Goal: Check status: Check status

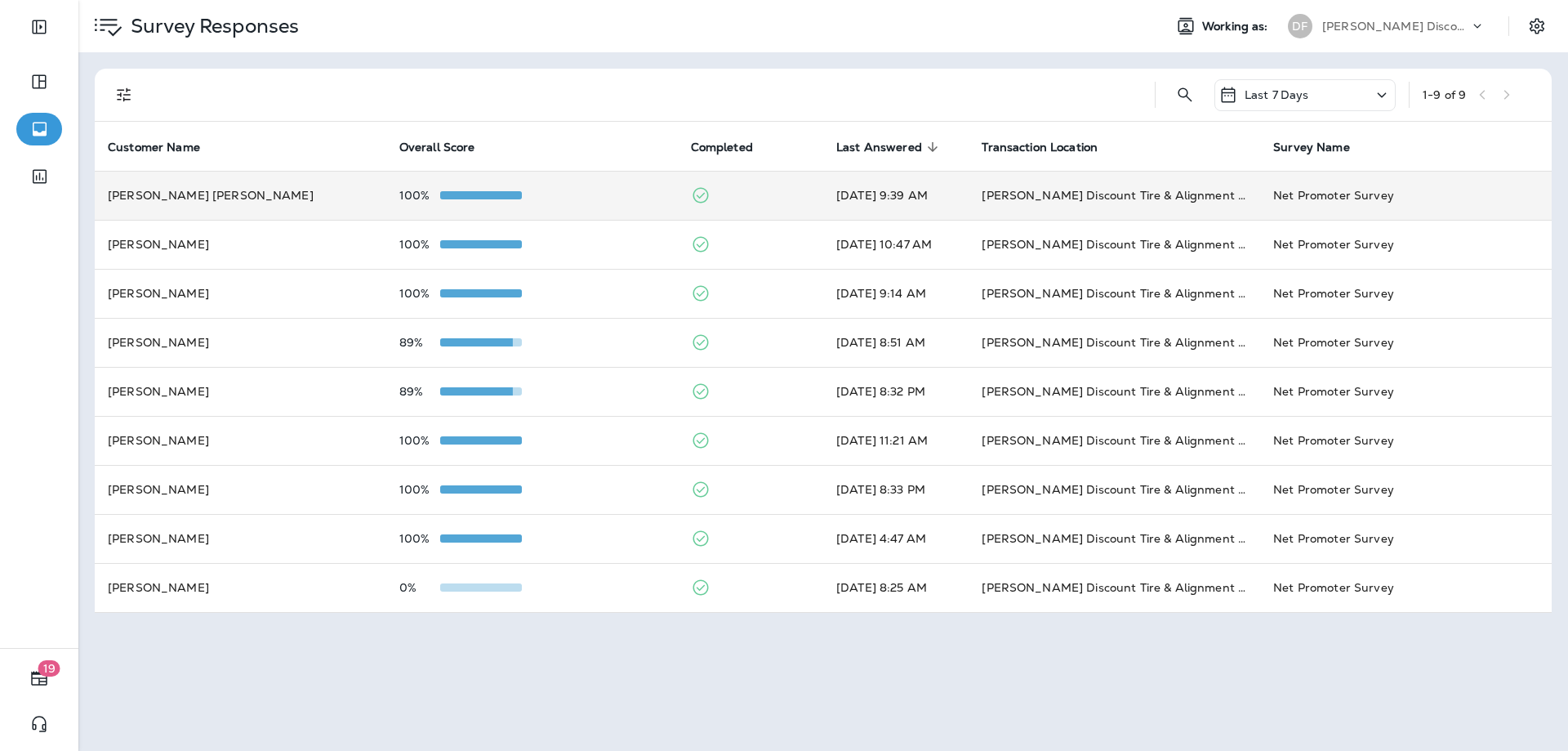
click at [929, 193] on td "[DATE] 9:39 AM" at bounding box center [896, 195] width 146 height 49
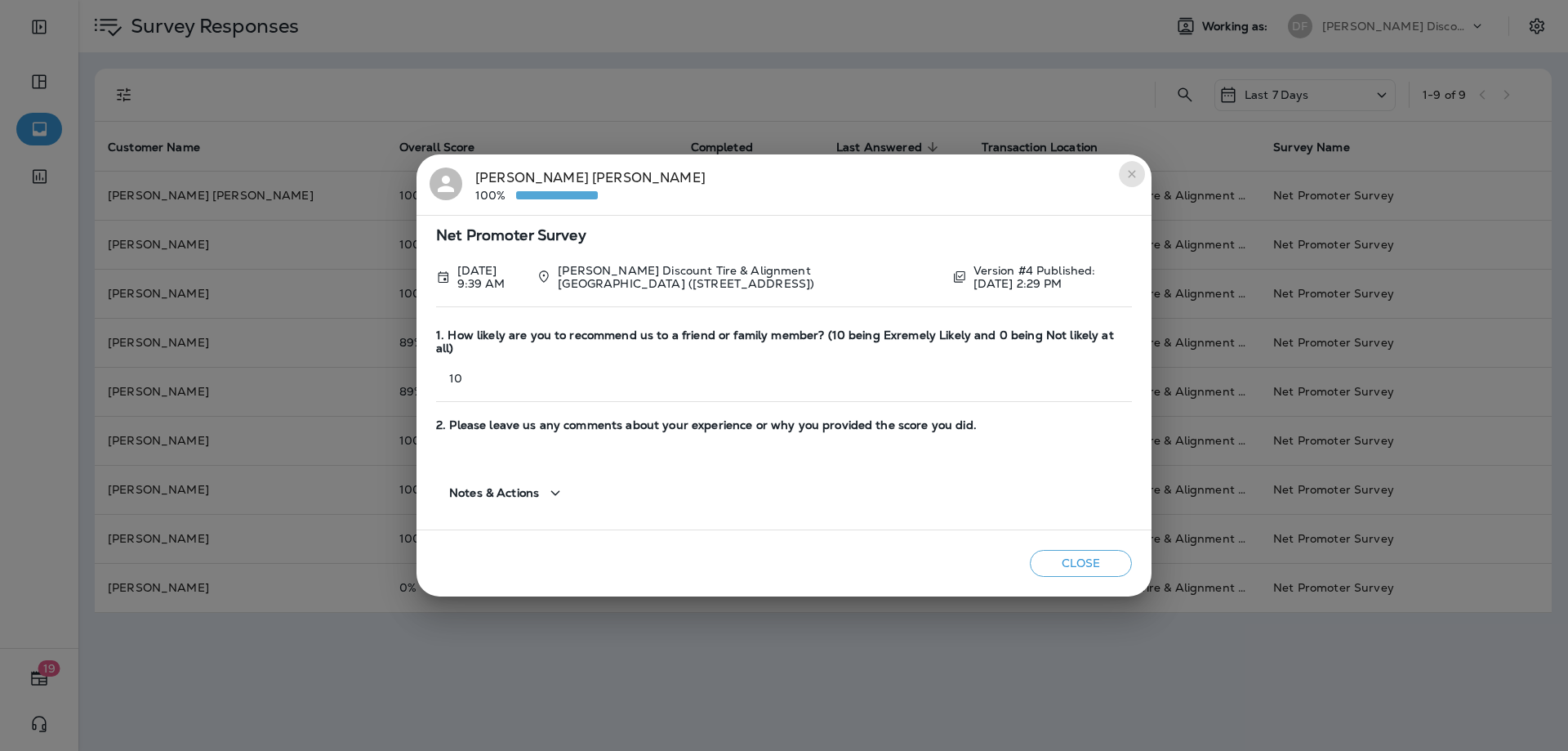
click at [1127, 180] on icon "close" at bounding box center [1132, 174] width 13 height 13
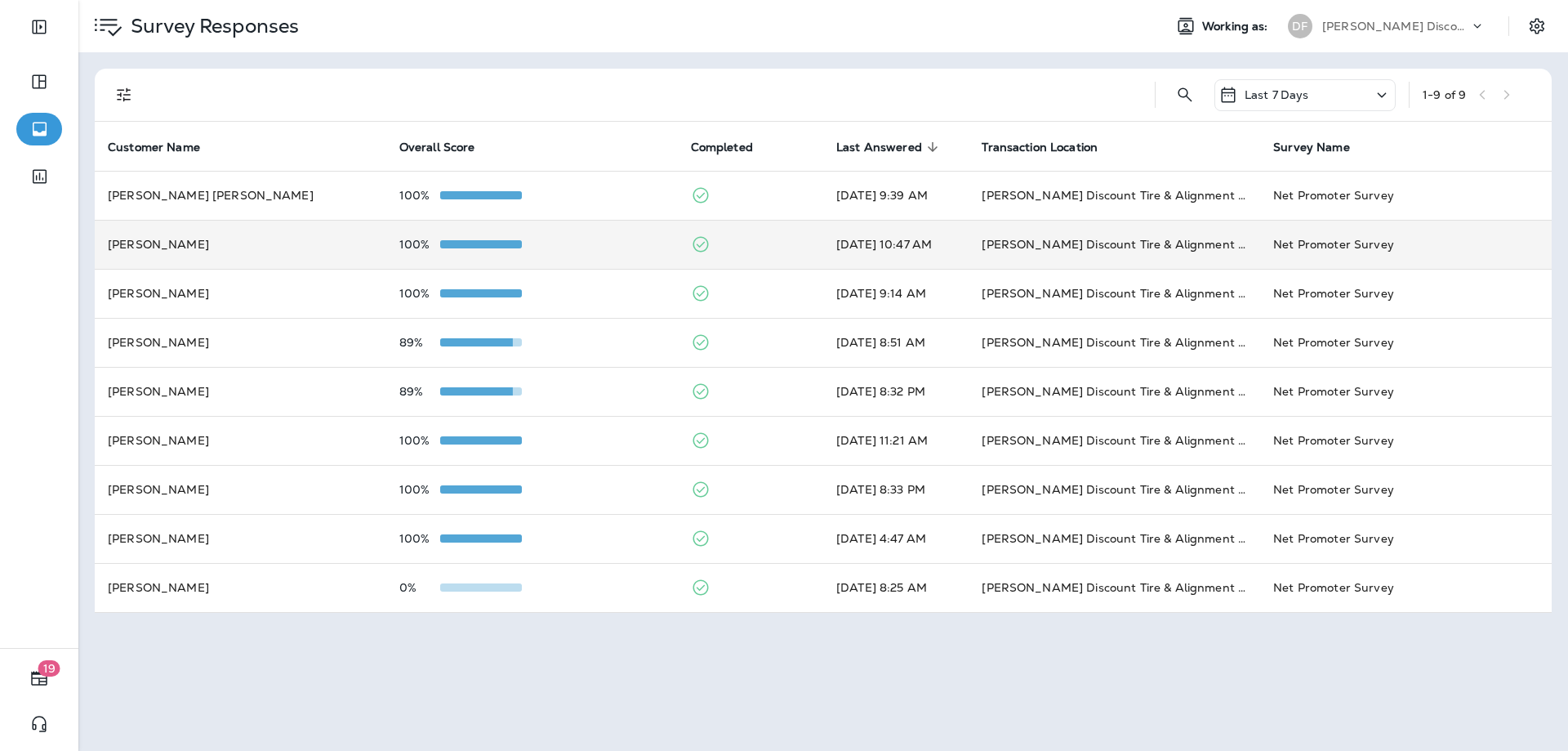
click at [720, 255] on td at bounding box center [750, 244] width 146 height 49
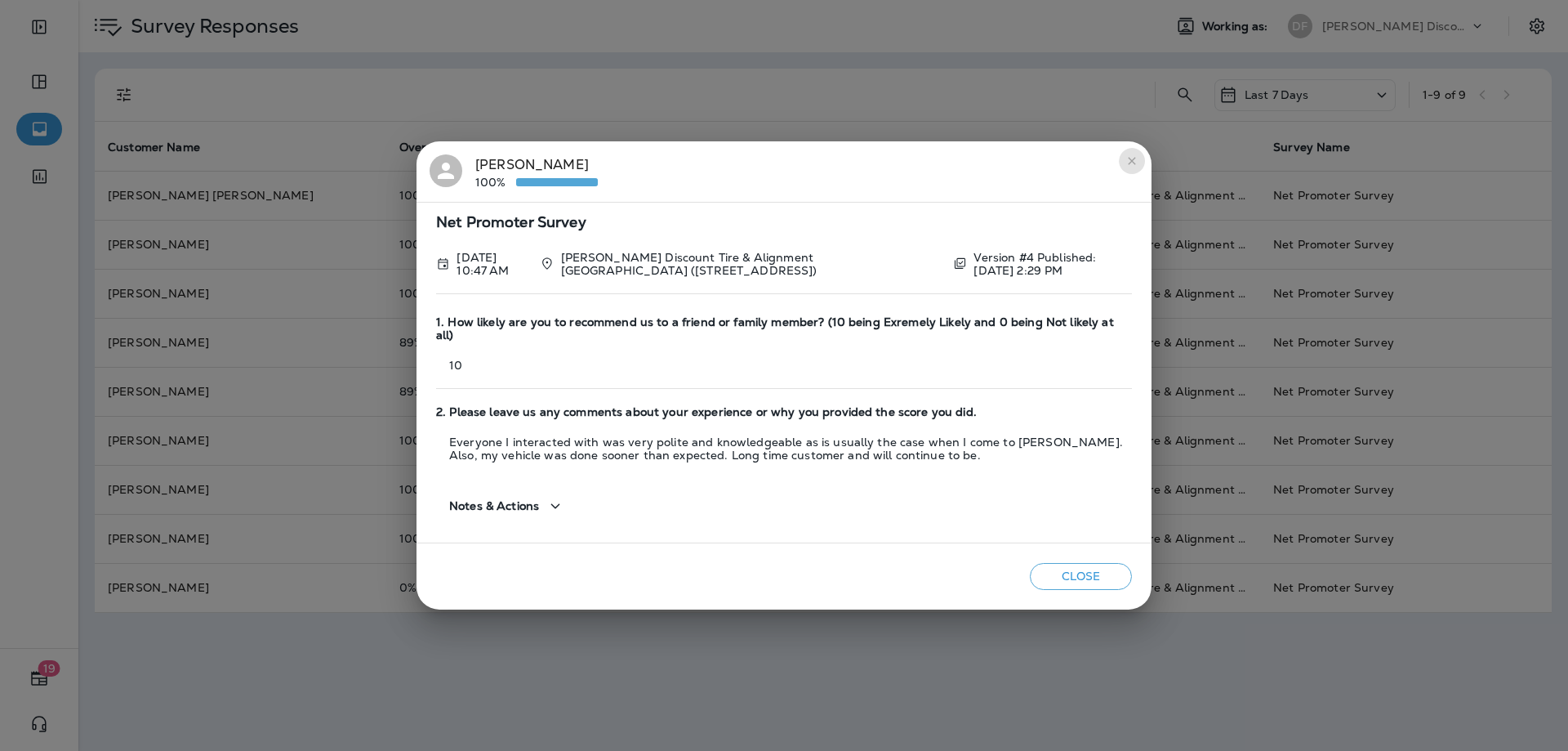
click at [1129, 167] on icon "close" at bounding box center [1132, 161] width 13 height 13
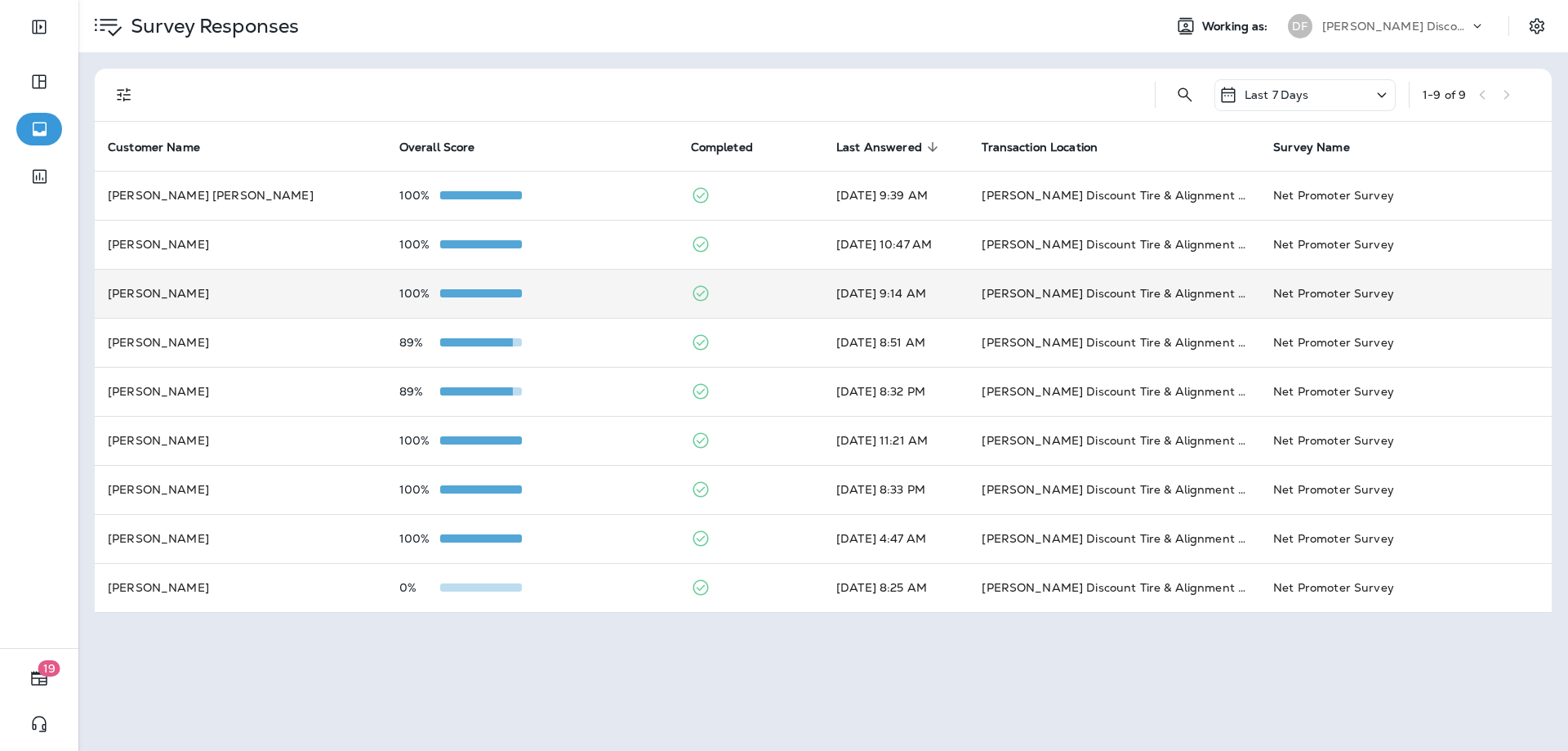
click at [666, 292] on td "100%" at bounding box center [532, 293] width 291 height 49
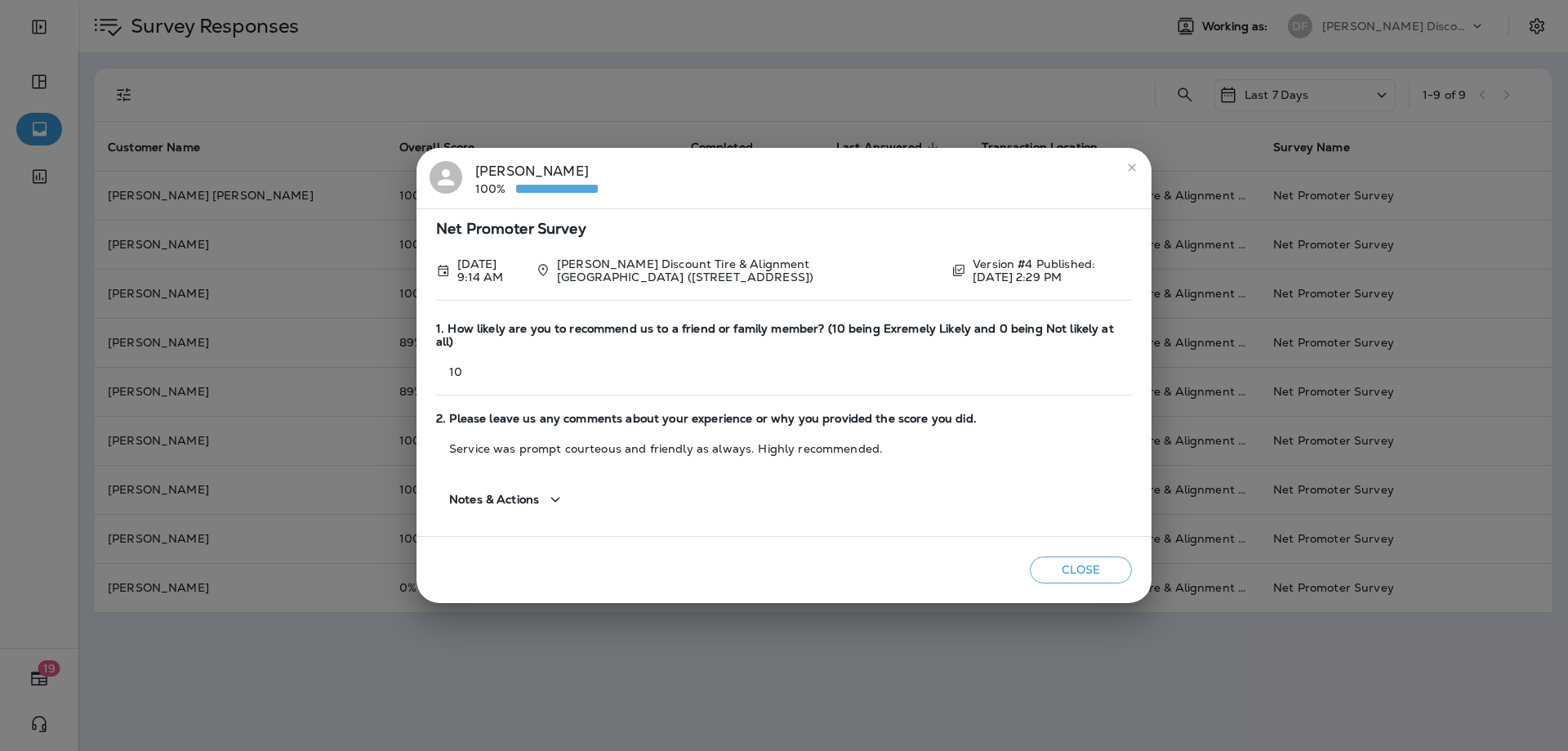
click at [1127, 174] on icon "close" at bounding box center [1132, 168] width 13 height 13
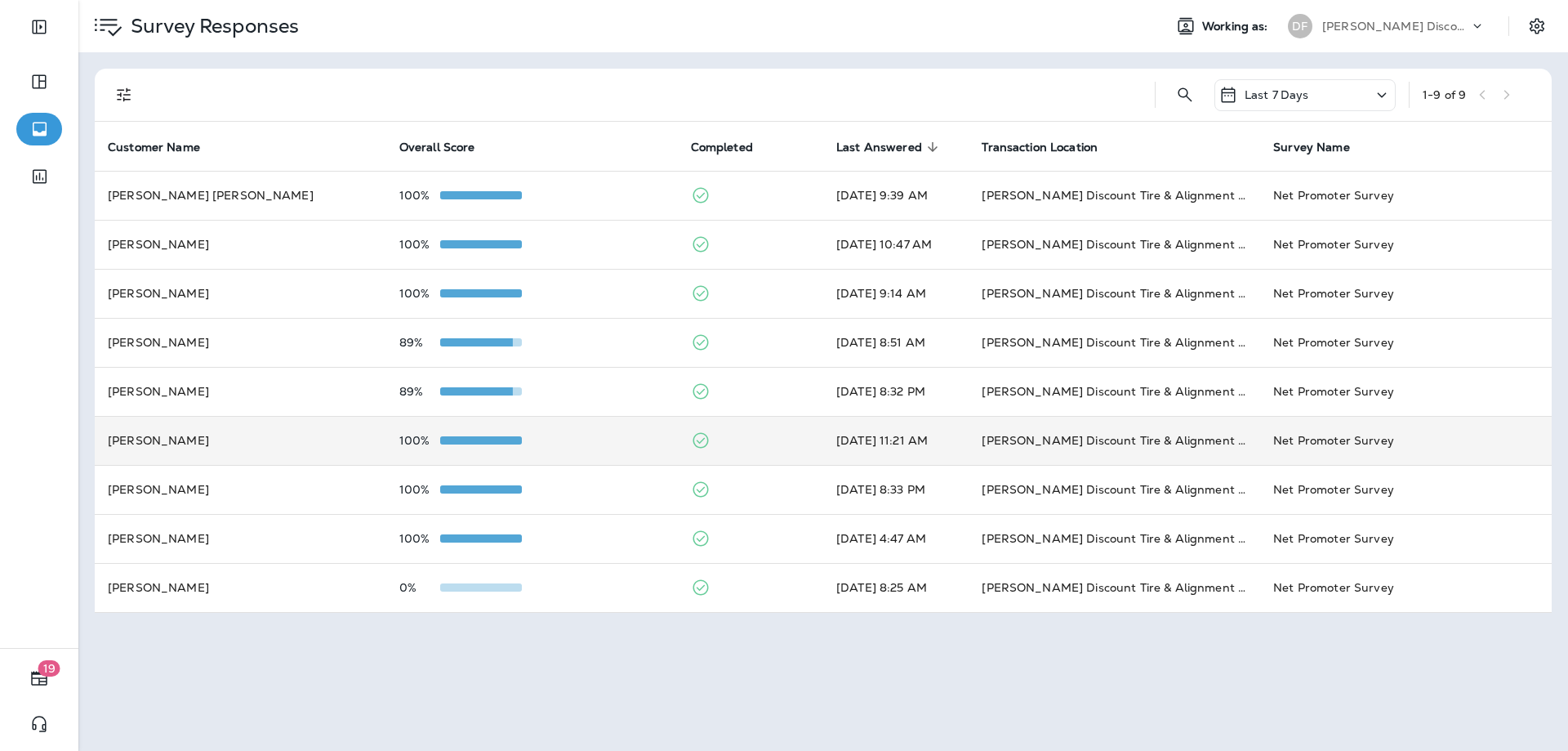
click at [380, 442] on td "[PERSON_NAME]" at bounding box center [241, 440] width 291 height 49
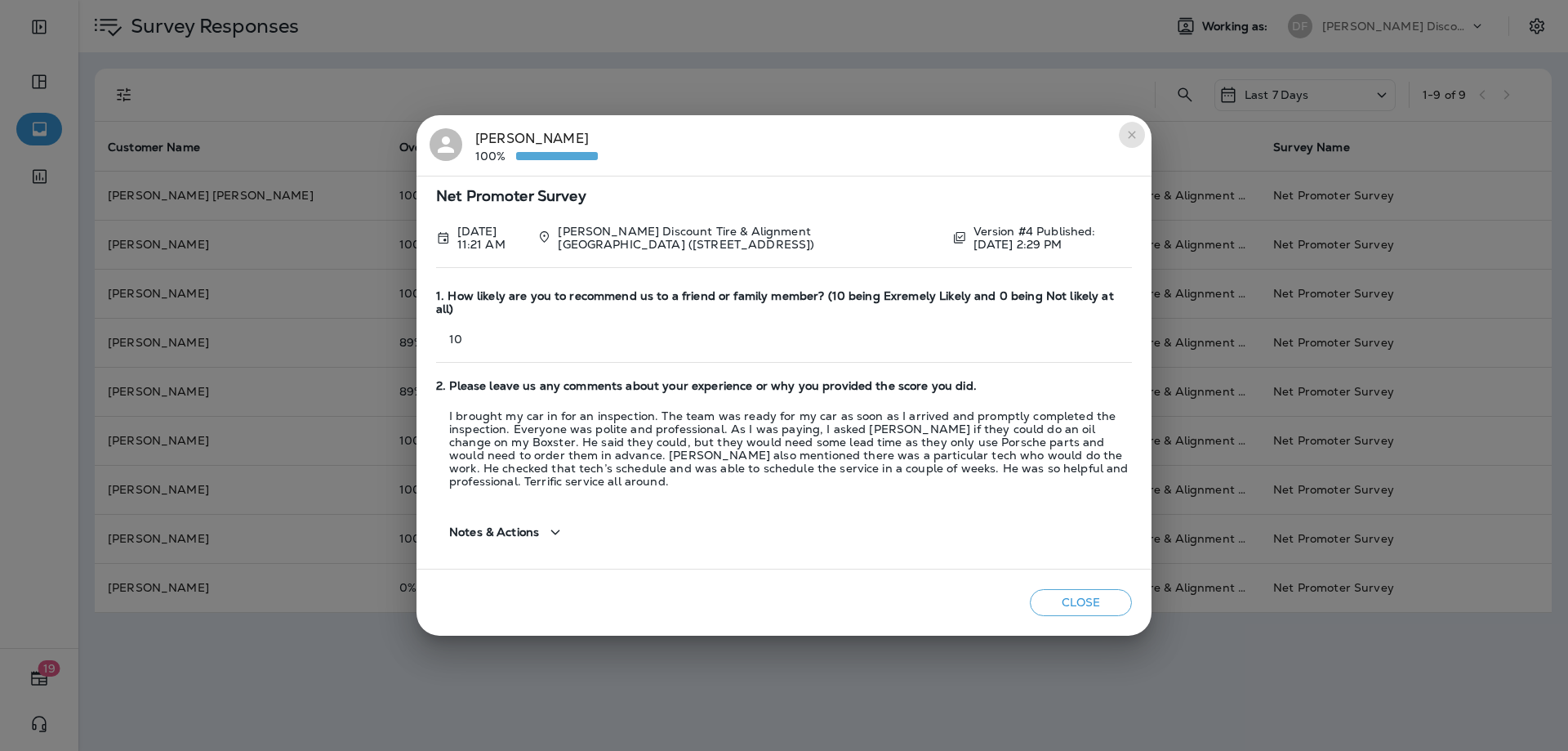
click at [1119, 148] on button "close" at bounding box center [1131, 135] width 26 height 26
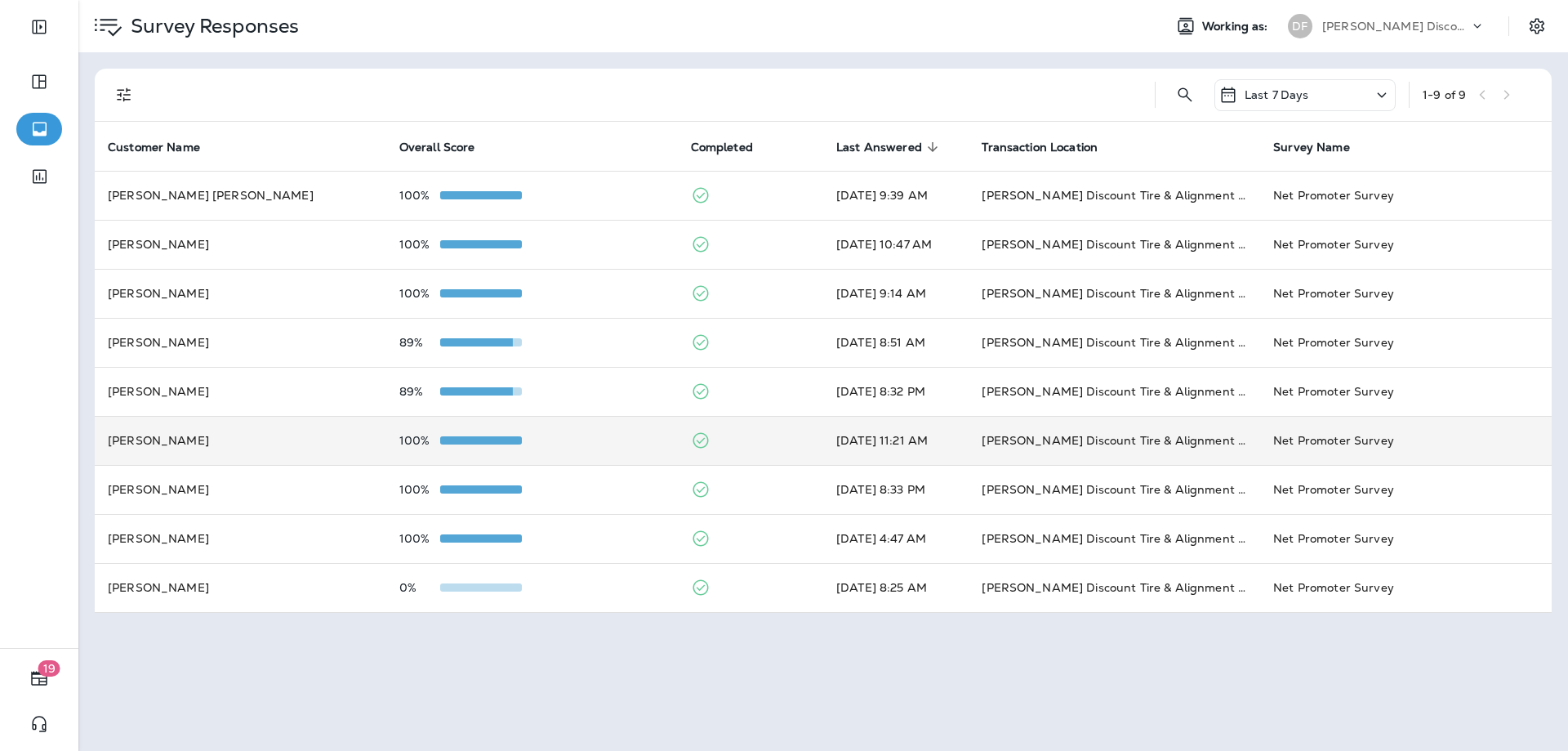
click at [424, 451] on td "100%" at bounding box center [532, 440] width 291 height 49
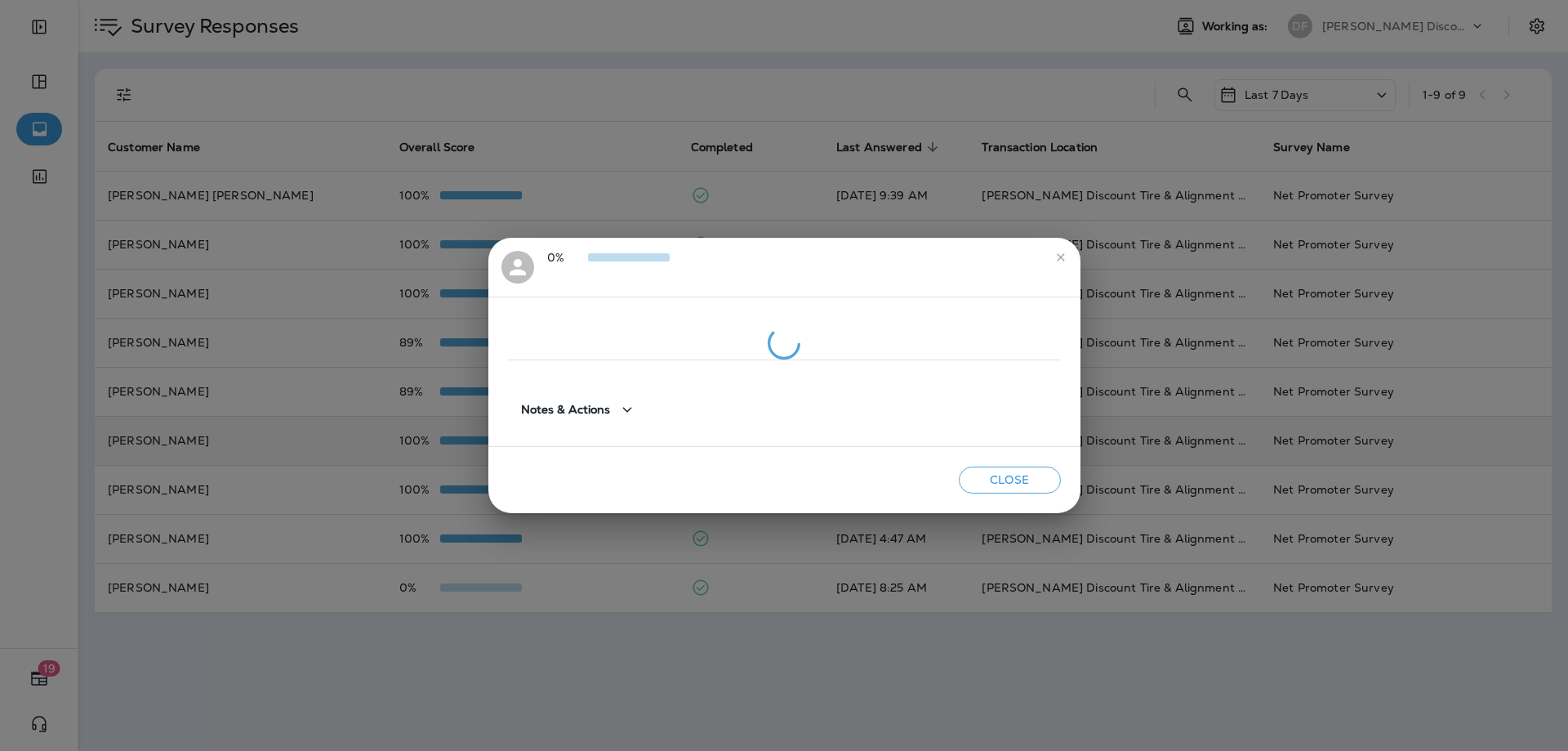
click at [424, 451] on div "0% Notes & Actions Close" at bounding box center [784, 376] width 1568 height 751
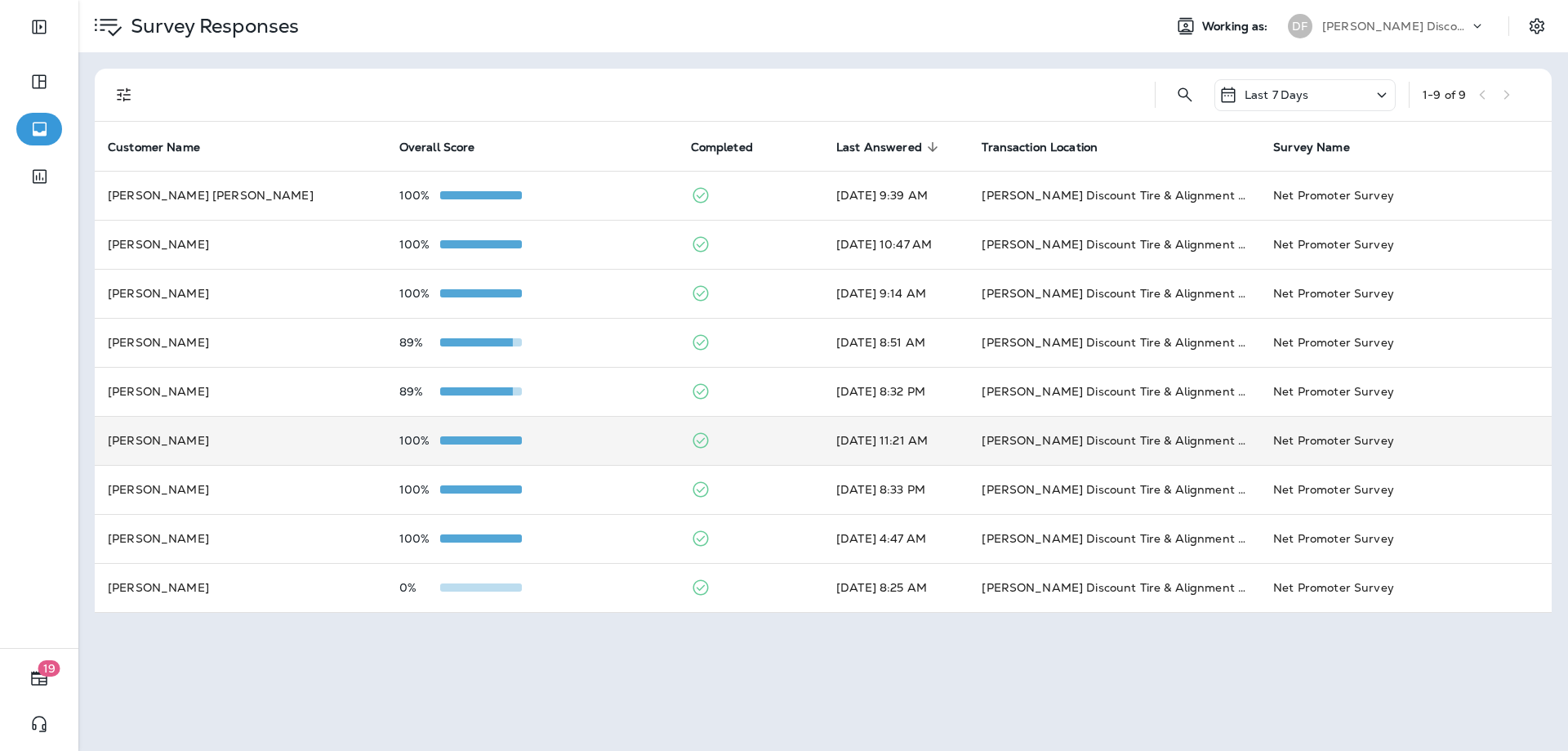
click at [424, 451] on td "100%" at bounding box center [532, 440] width 291 height 49
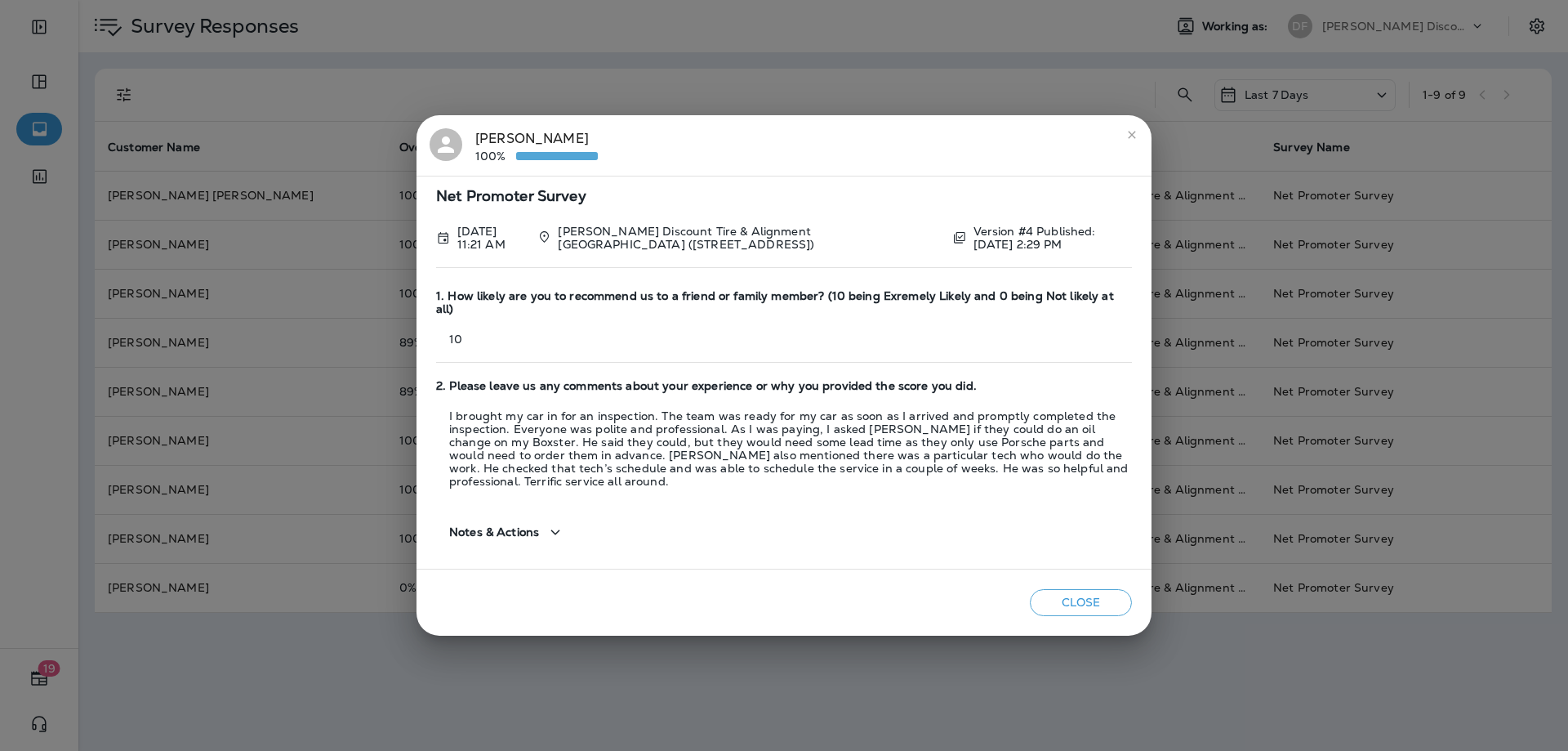
click at [1127, 141] on icon "close" at bounding box center [1132, 135] width 13 height 13
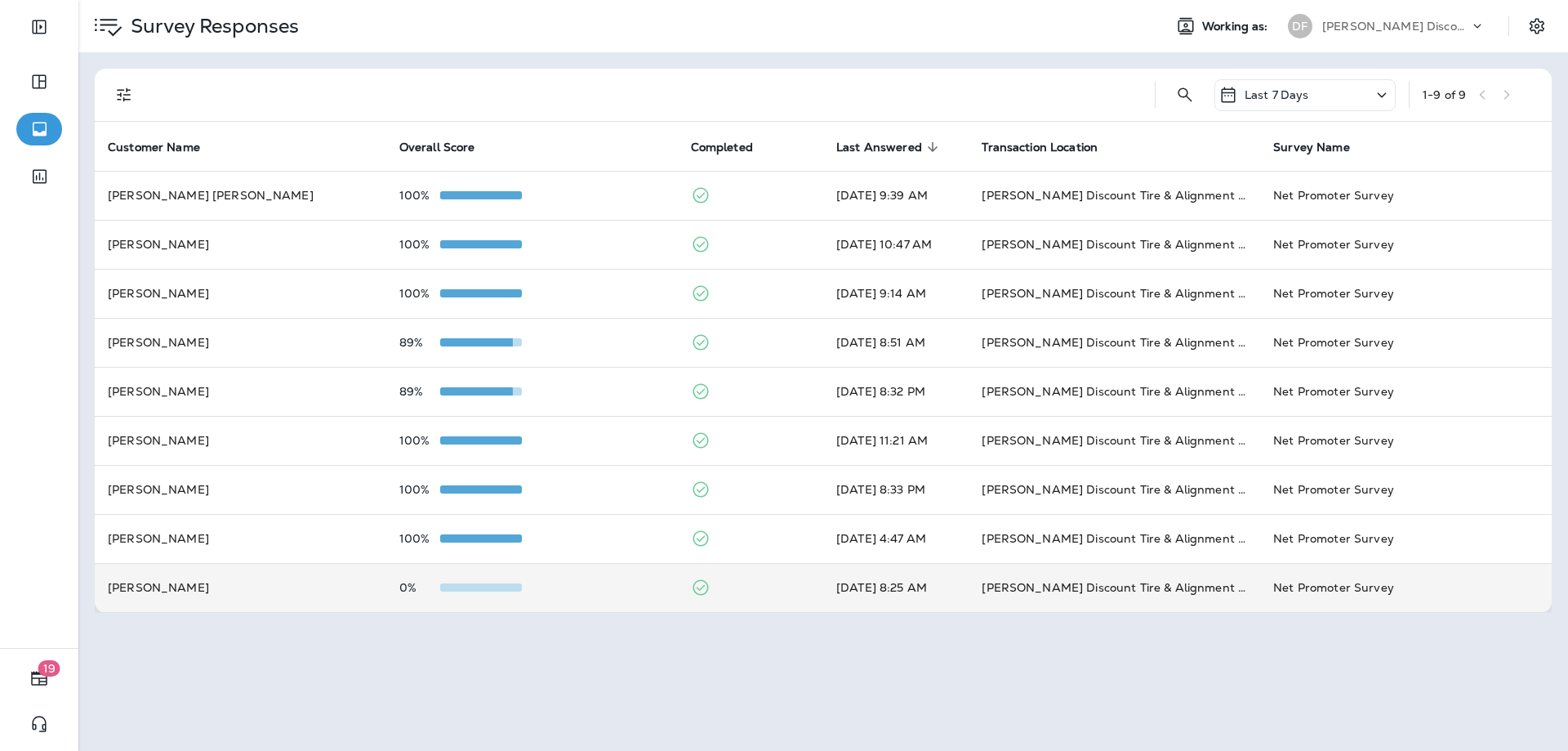
click at [540, 576] on td "0%" at bounding box center [532, 587] width 291 height 49
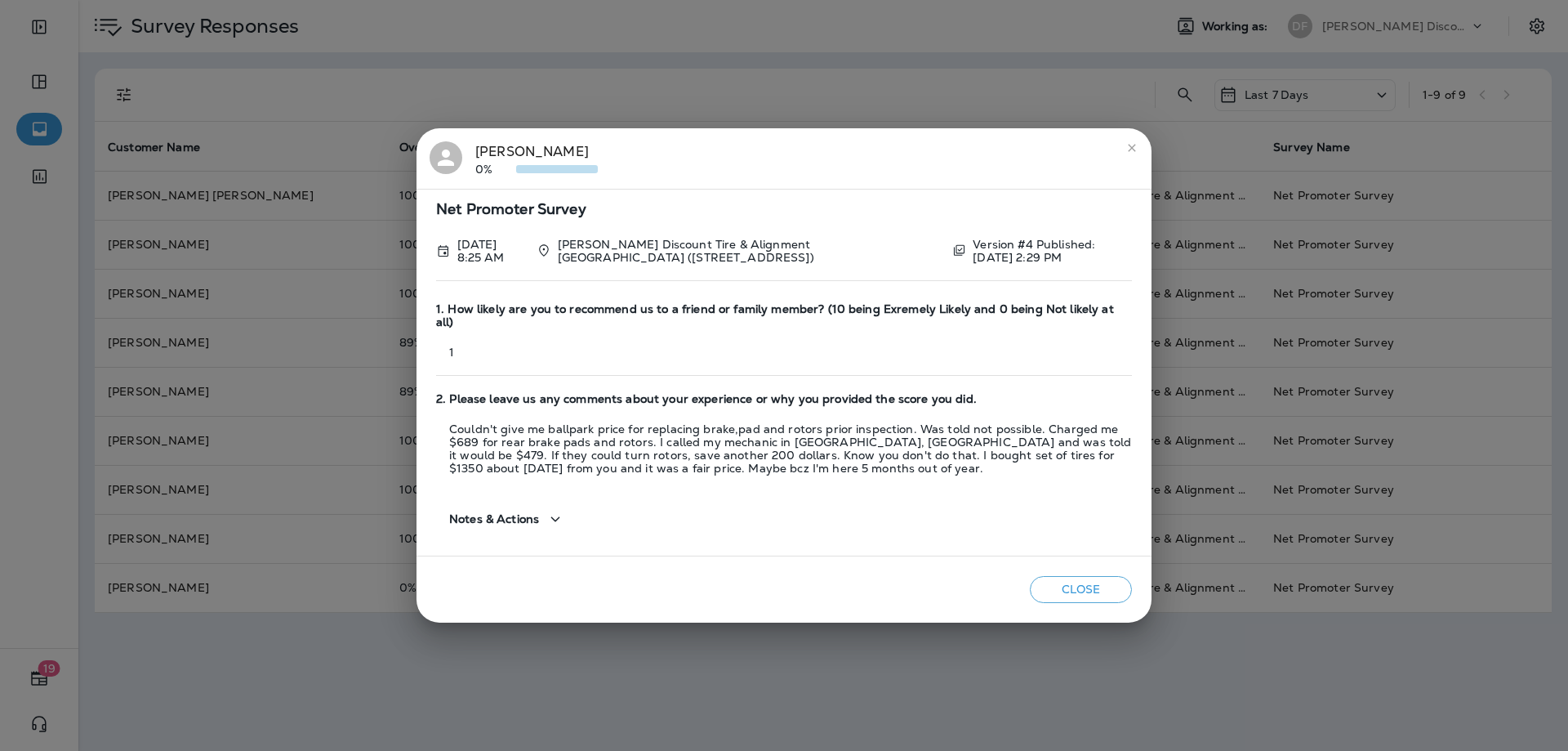
click at [1127, 151] on icon "close" at bounding box center [1132, 148] width 13 height 13
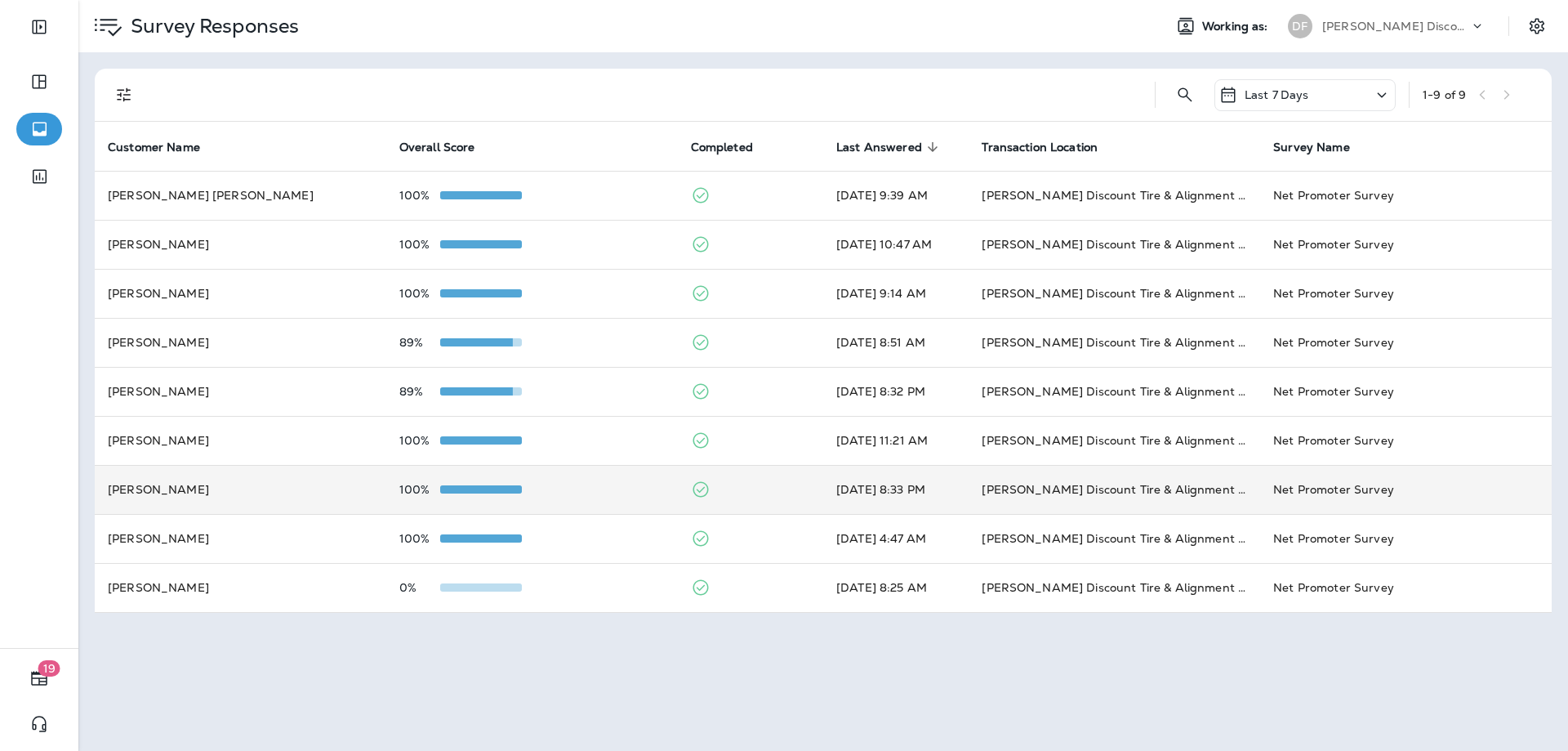
click at [553, 483] on div "100%" at bounding box center [531, 489] width 265 height 13
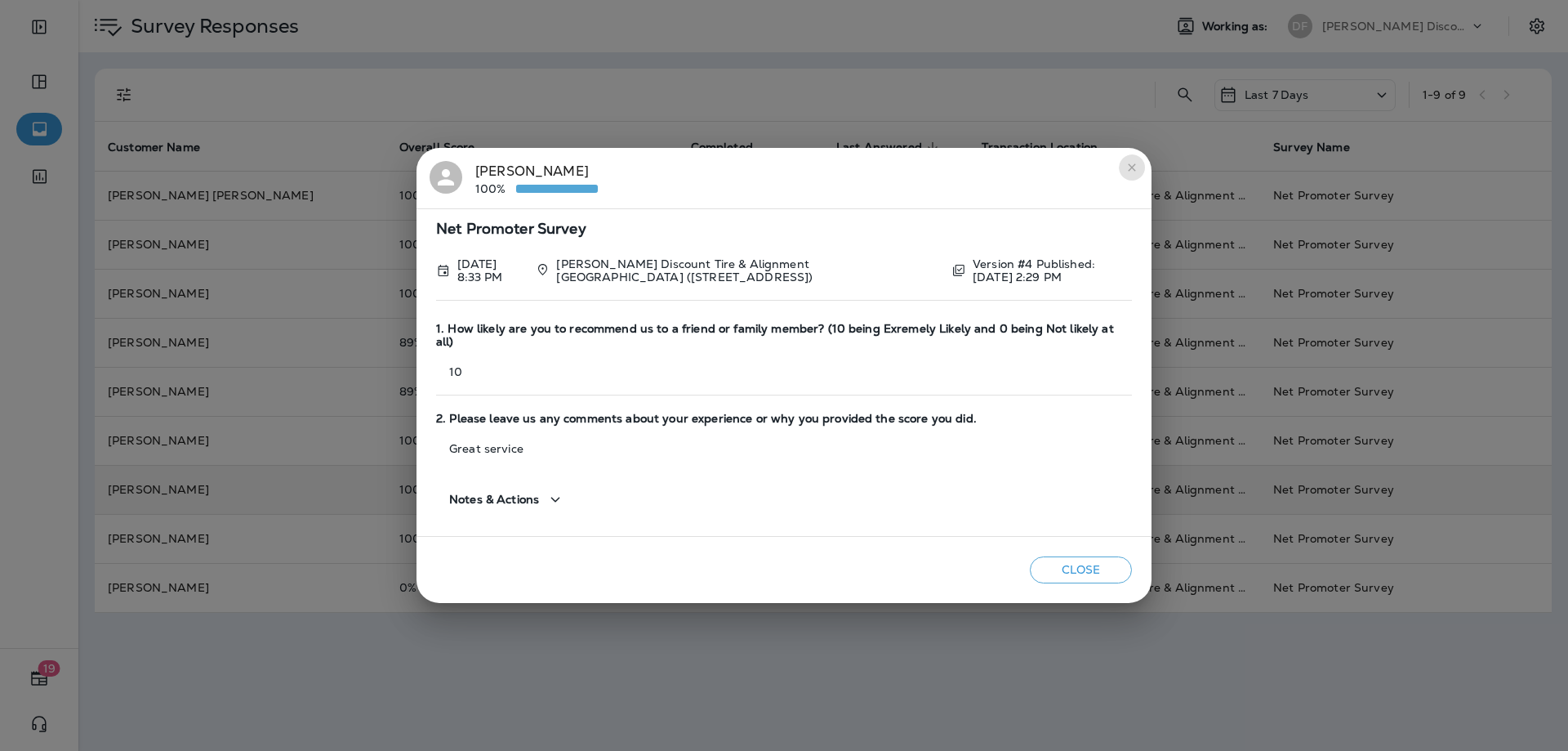
click at [1136, 168] on icon "close" at bounding box center [1132, 168] width 13 height 13
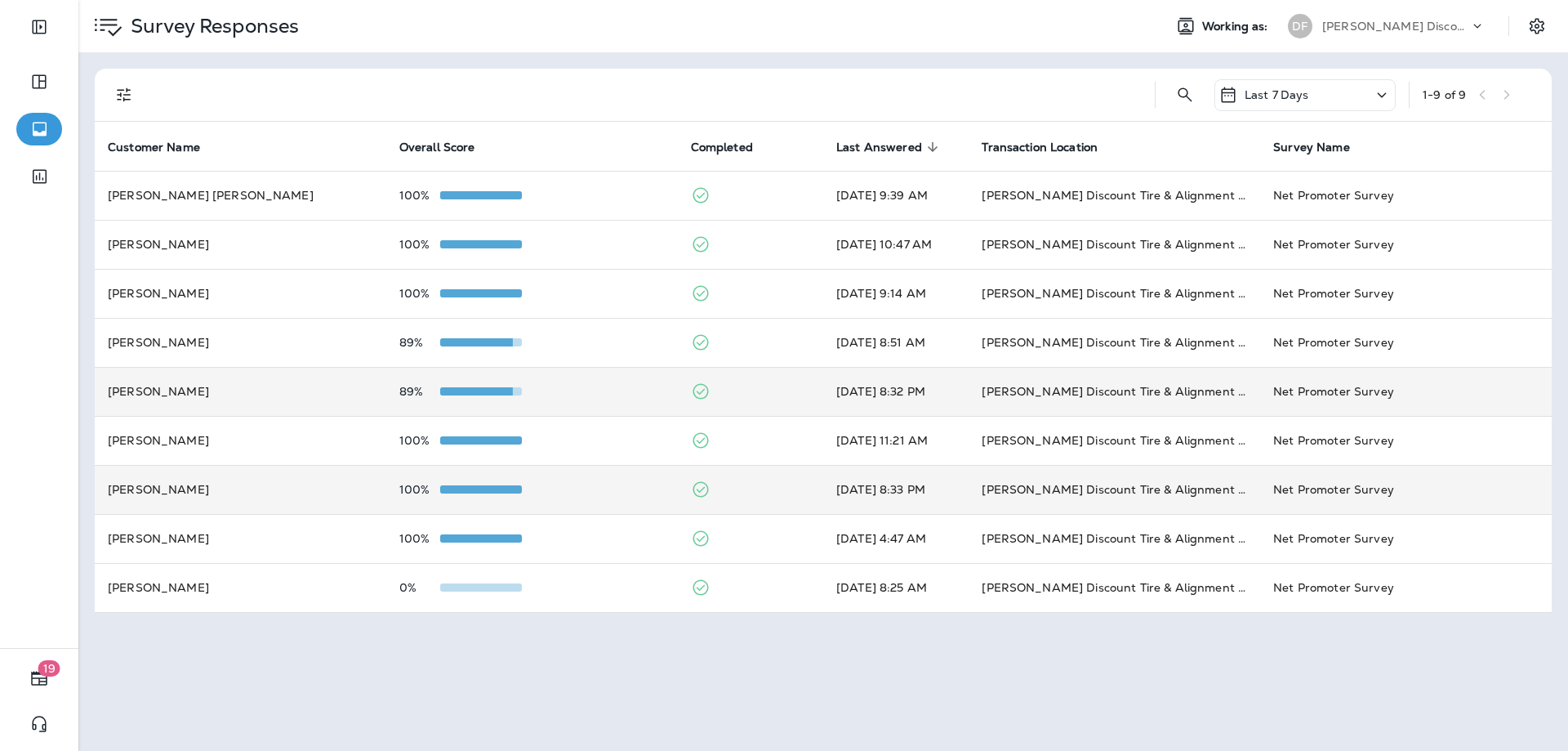
click at [609, 396] on div "89%" at bounding box center [531, 391] width 265 height 13
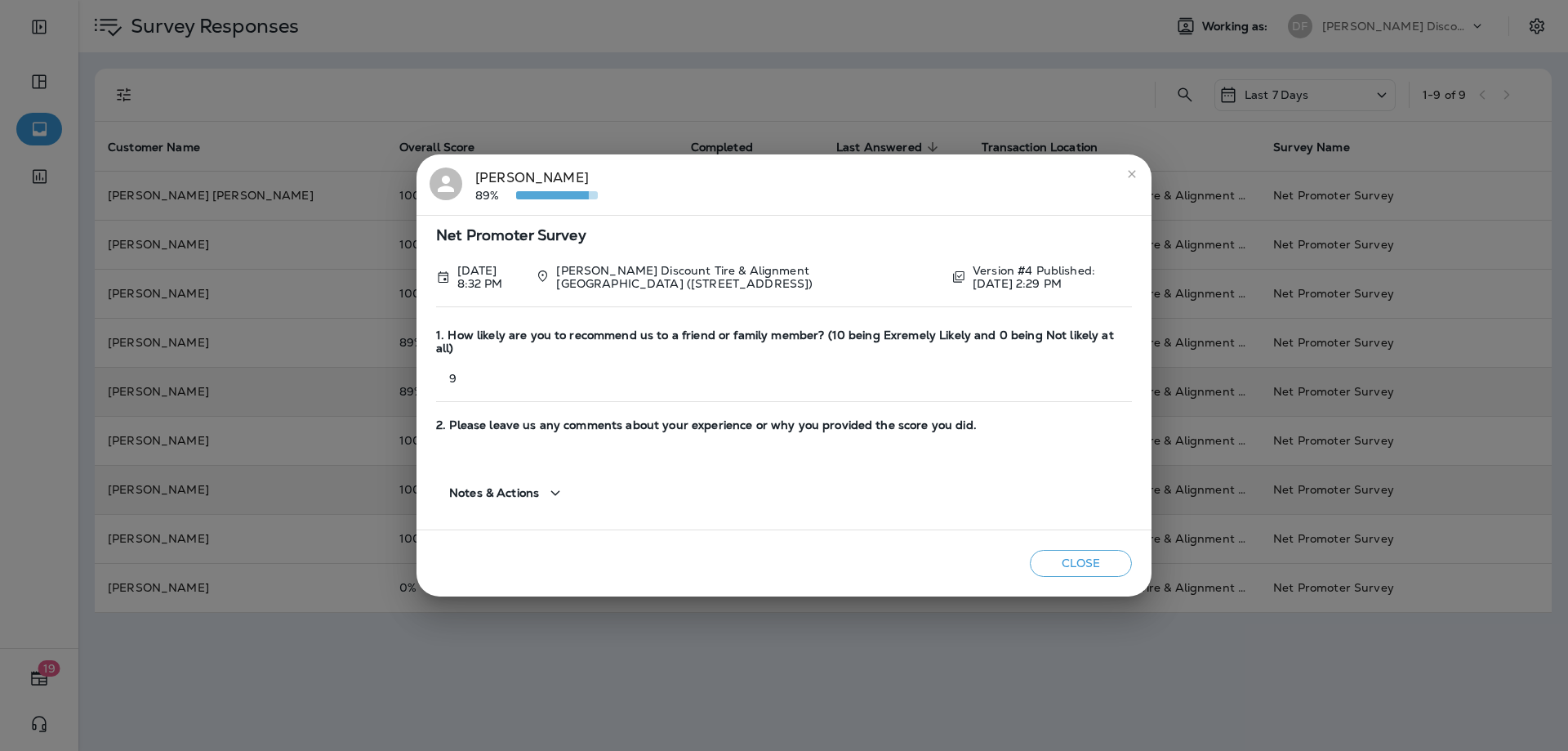
click at [1134, 178] on icon "close" at bounding box center [1131, 173] width 8 height 8
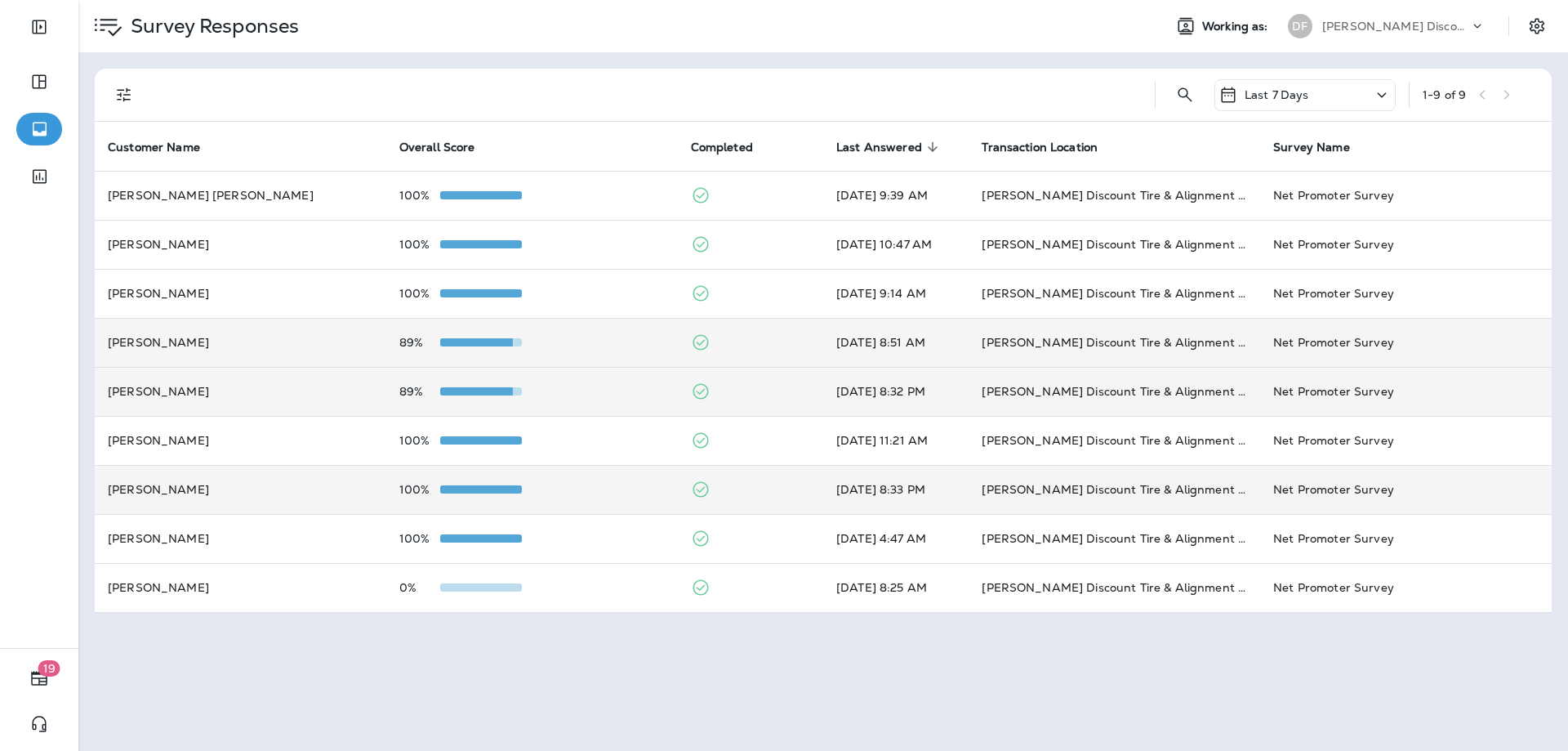
click at [596, 354] on td "89%" at bounding box center [532, 342] width 291 height 49
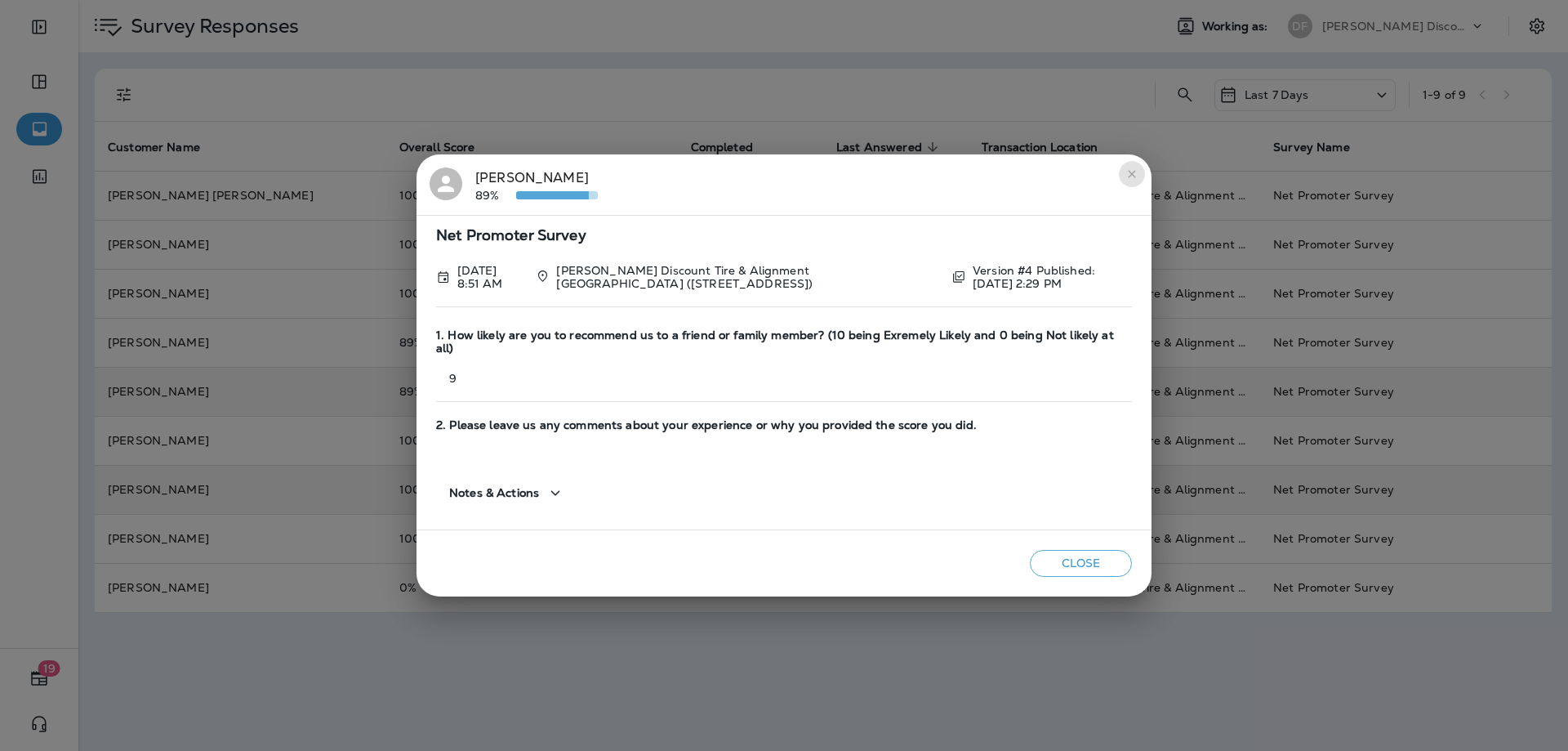
click at [1137, 180] on icon "close" at bounding box center [1132, 174] width 13 height 13
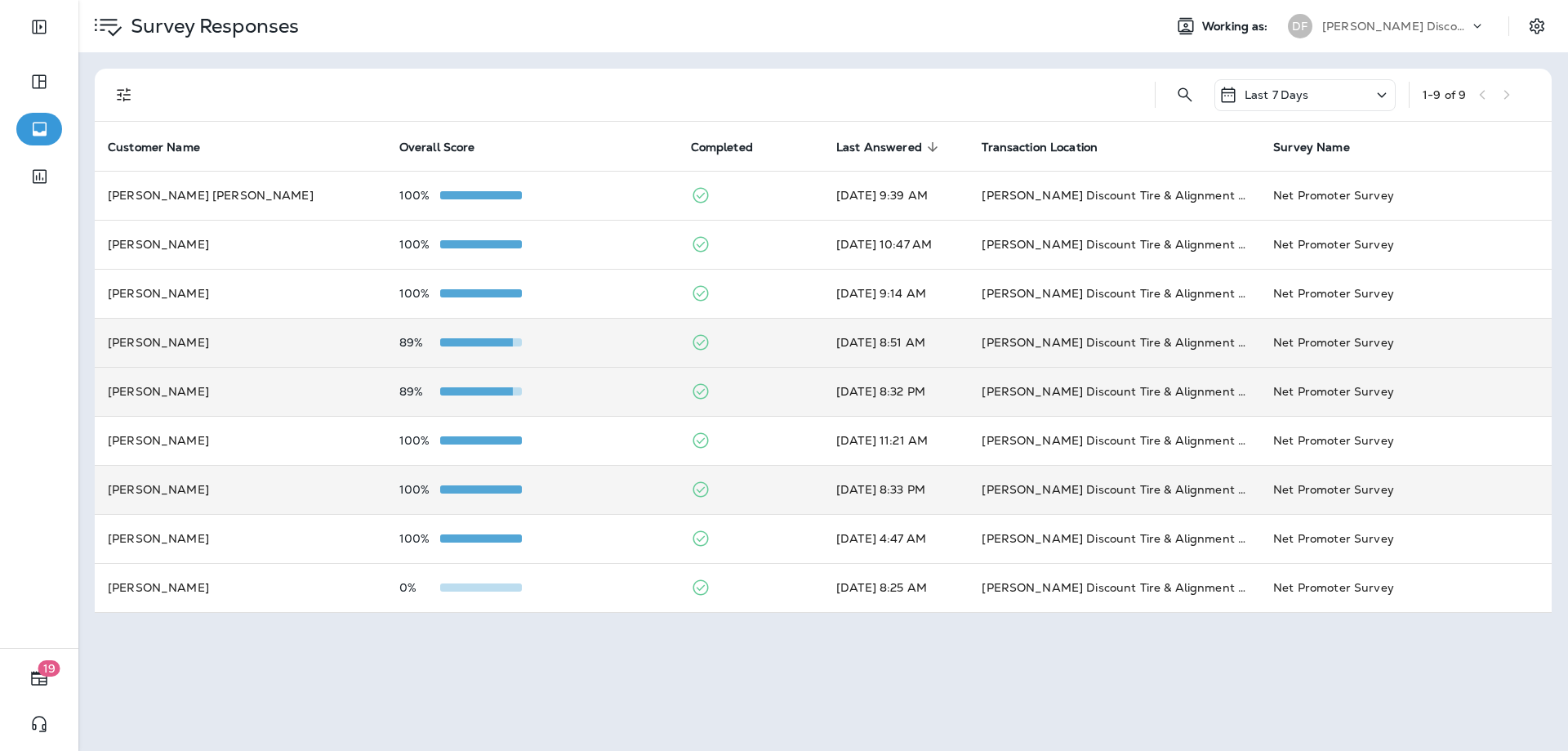
click at [603, 346] on div "89%" at bounding box center [531, 343] width 265 height 13
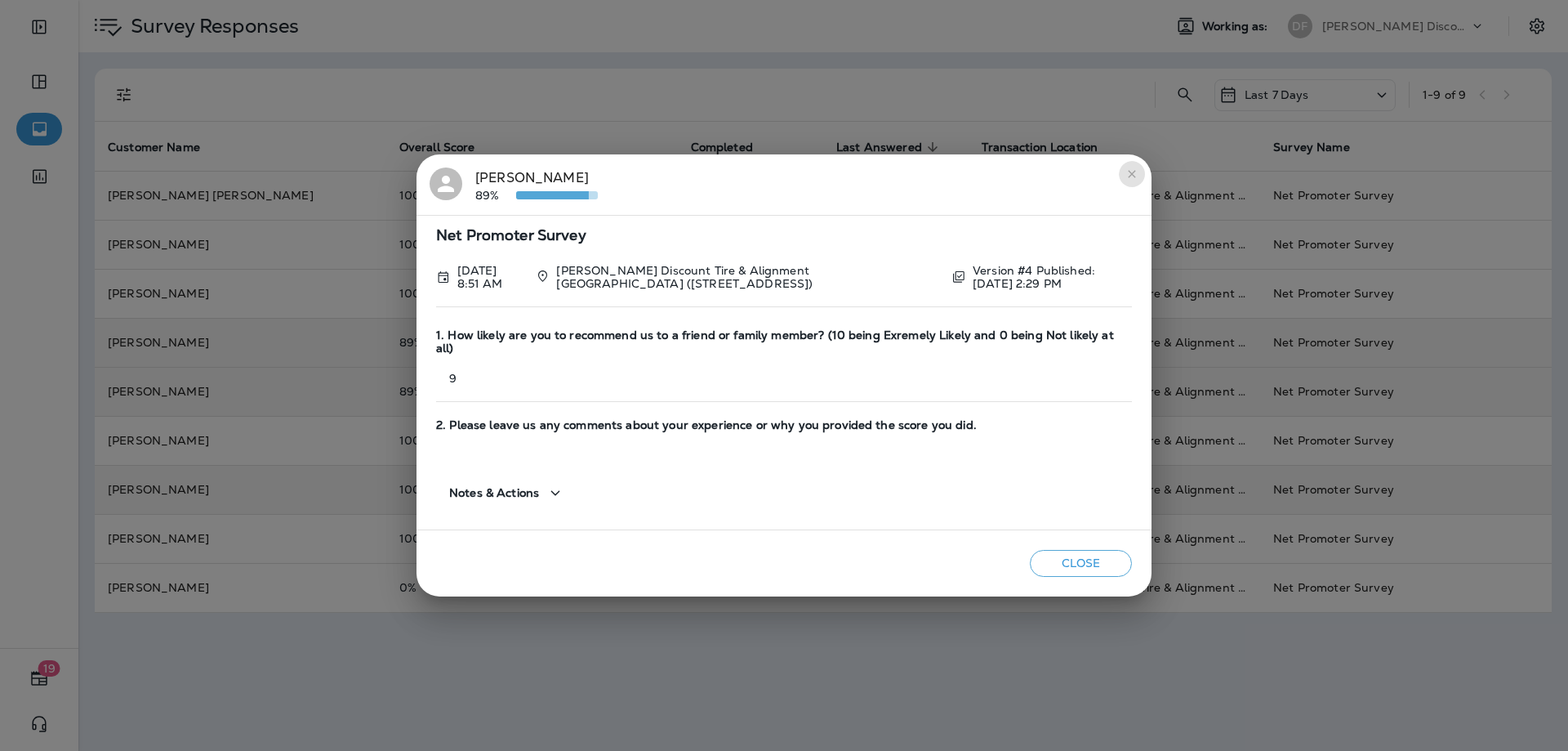
click at [1135, 180] on icon "close" at bounding box center [1132, 174] width 13 height 13
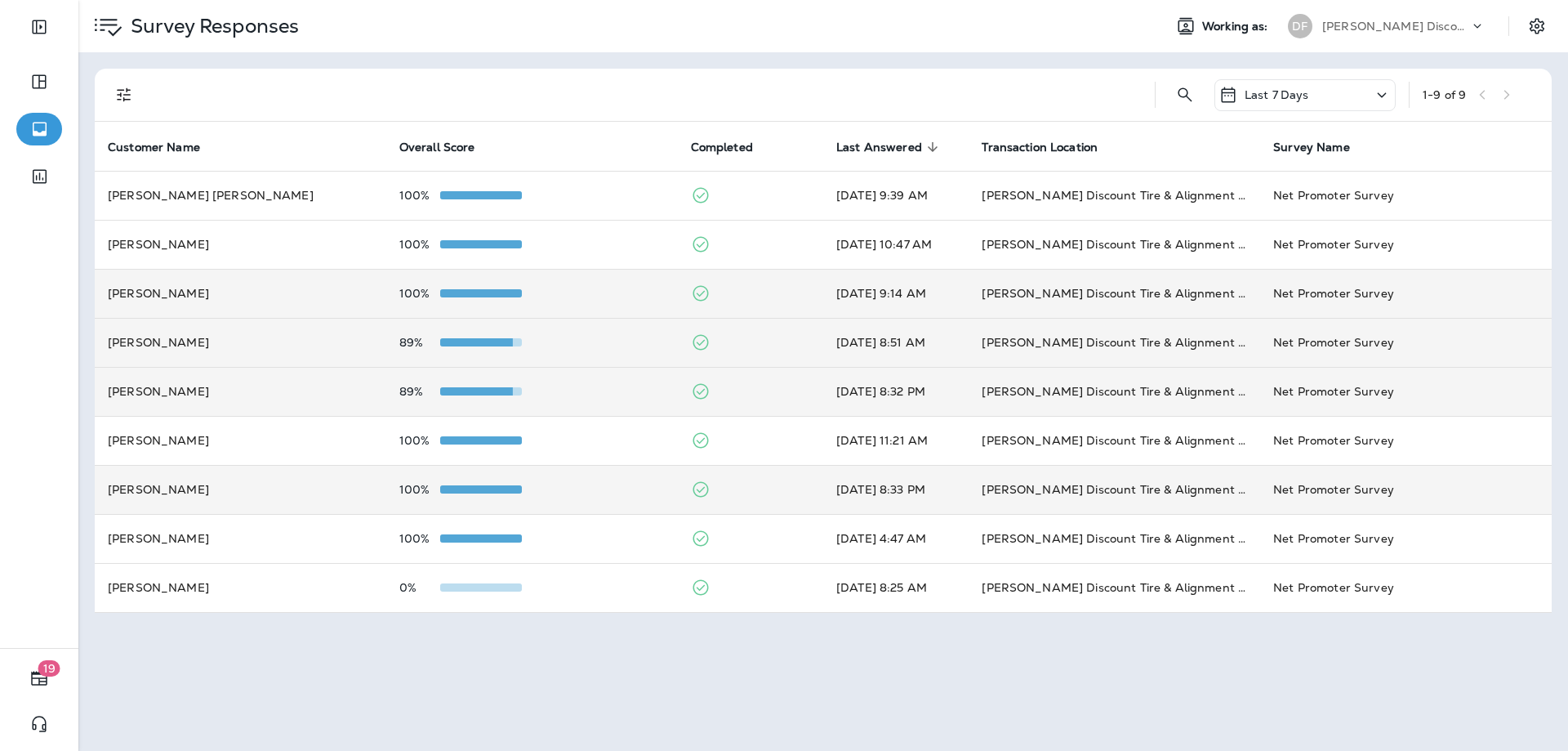
click at [607, 293] on div "100%" at bounding box center [531, 294] width 265 height 13
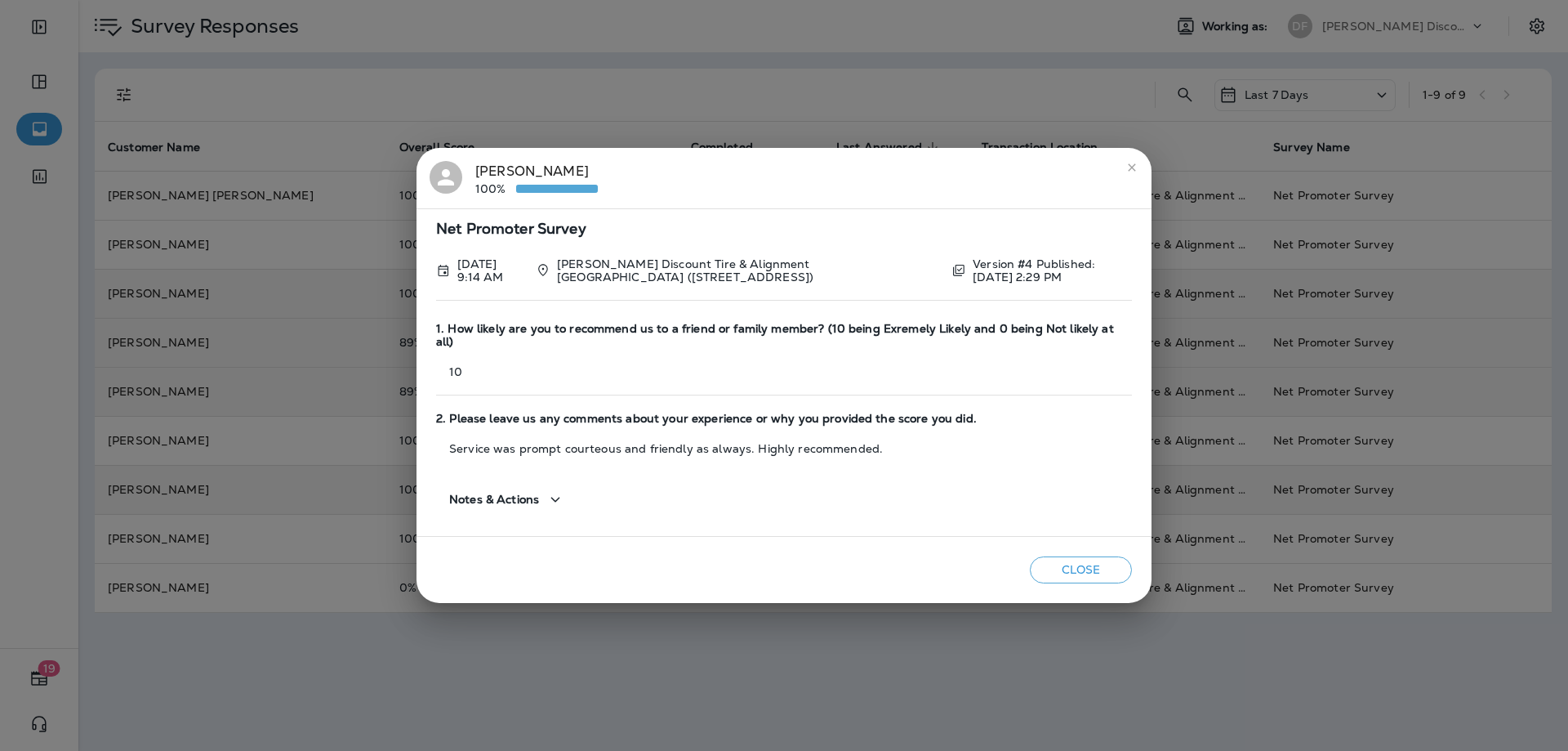
click at [1138, 174] on button "close" at bounding box center [1131, 167] width 26 height 26
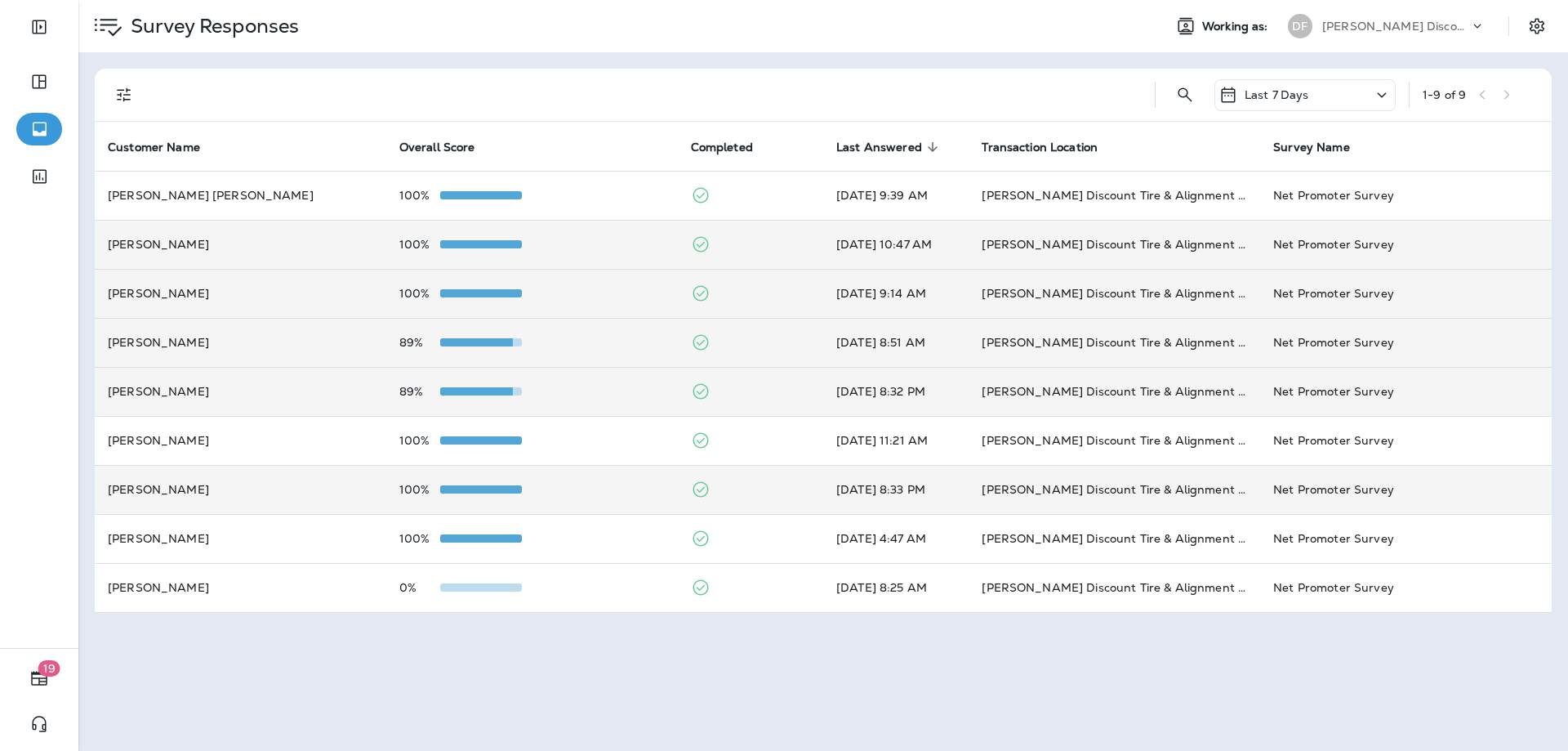
click at [271, 258] on td "[PERSON_NAME]" at bounding box center [241, 244] width 291 height 49
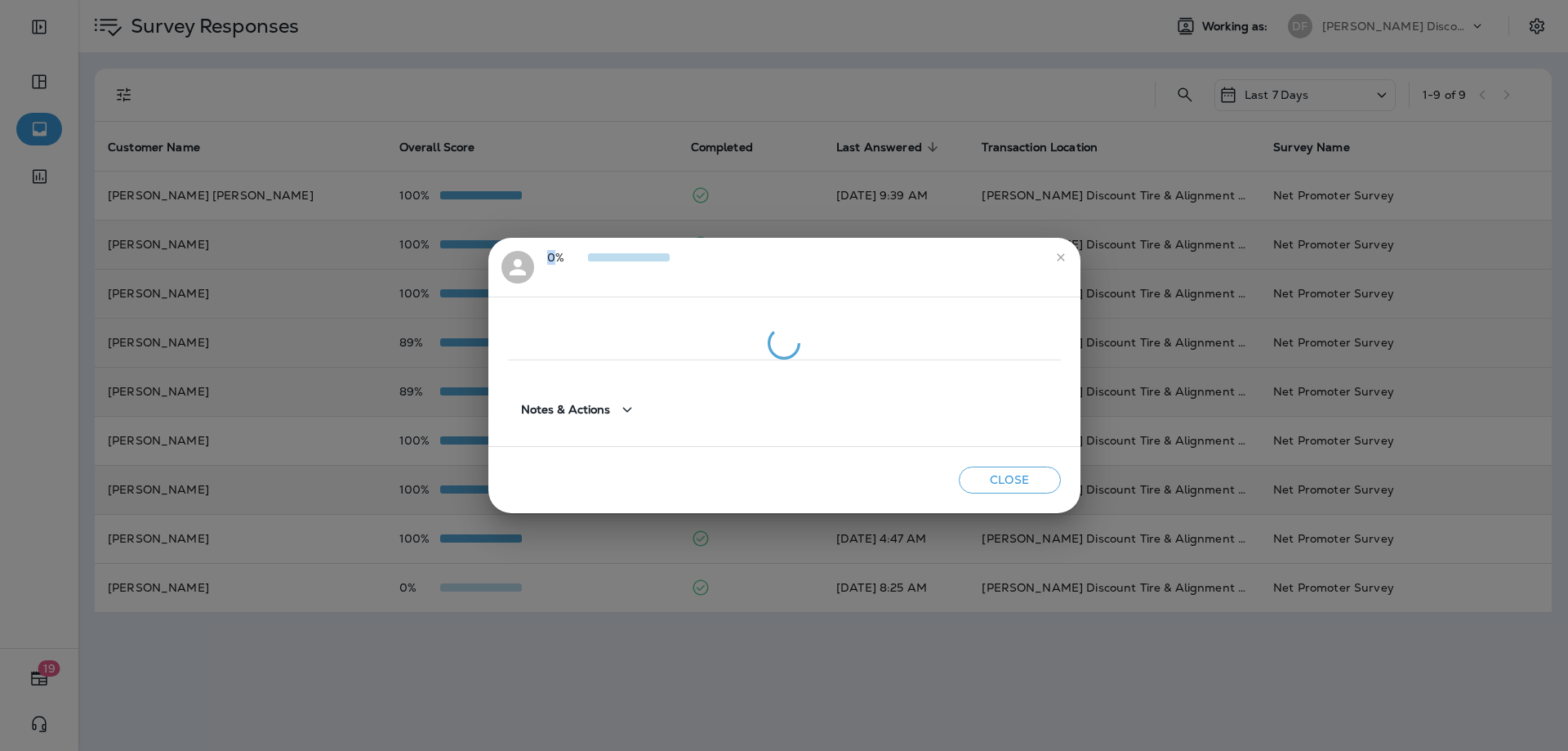
click at [271, 258] on div "0% Notes & Actions Close" at bounding box center [784, 376] width 1568 height 751
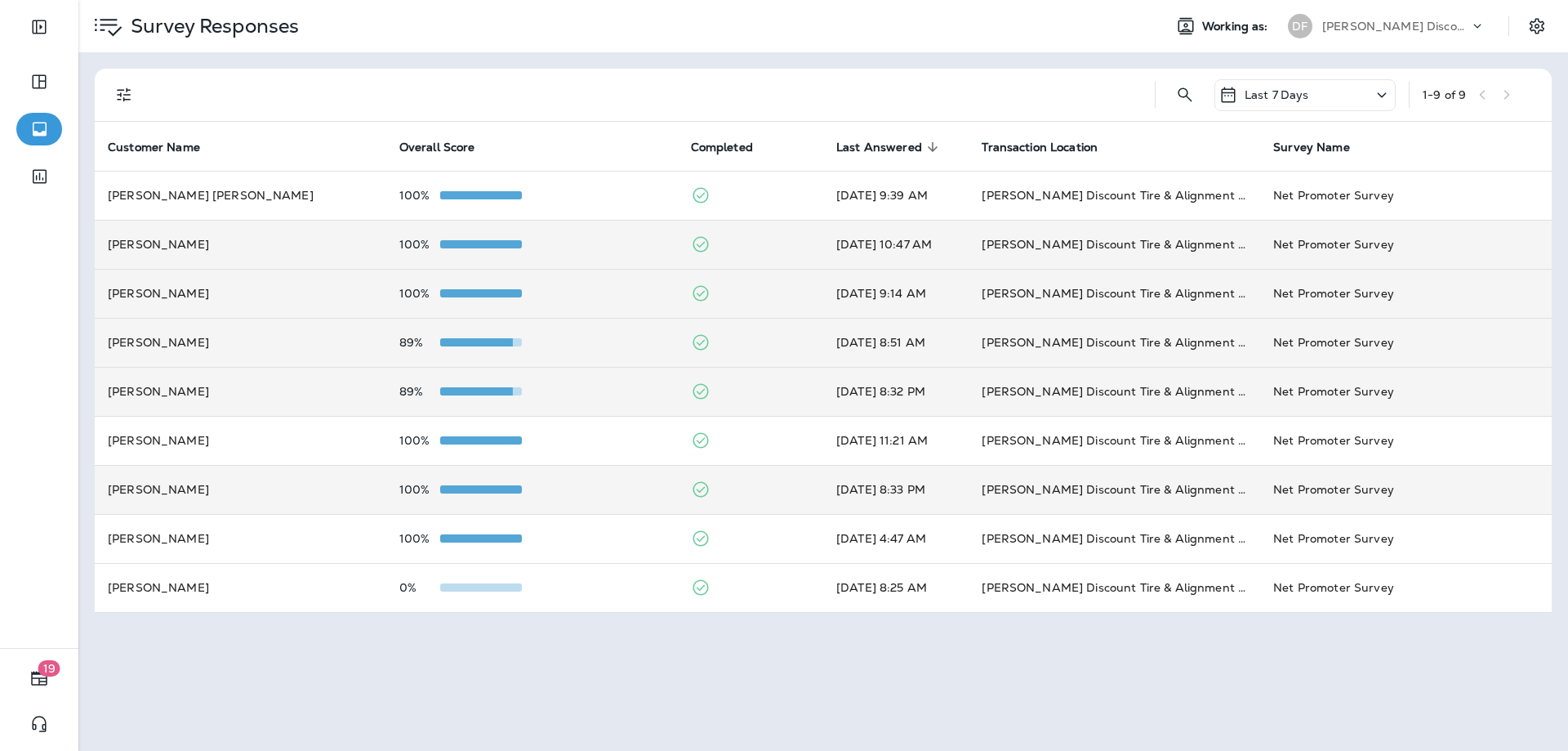
click at [271, 258] on td "[PERSON_NAME]" at bounding box center [241, 244] width 291 height 49
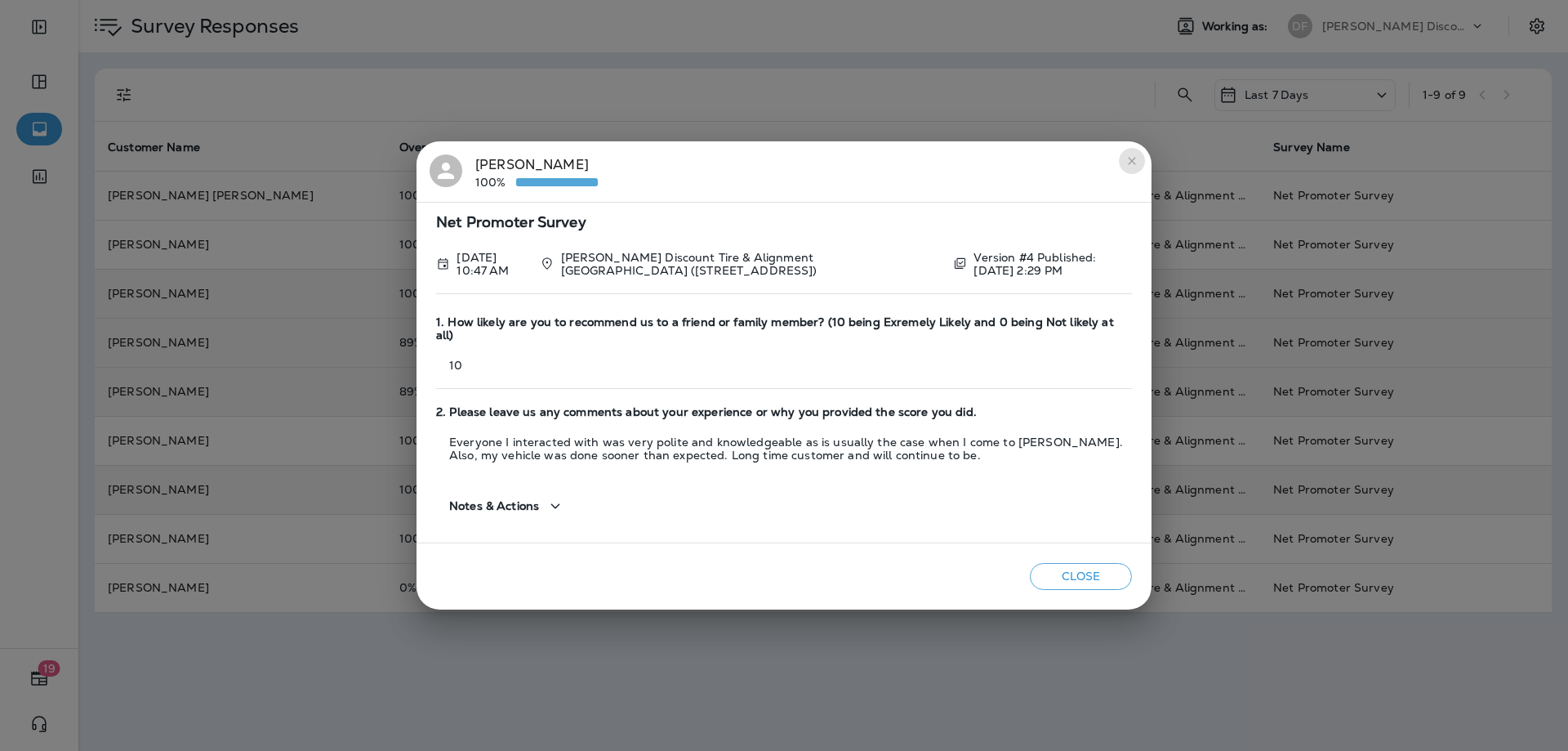
click at [1127, 168] on icon "close" at bounding box center [1132, 161] width 13 height 13
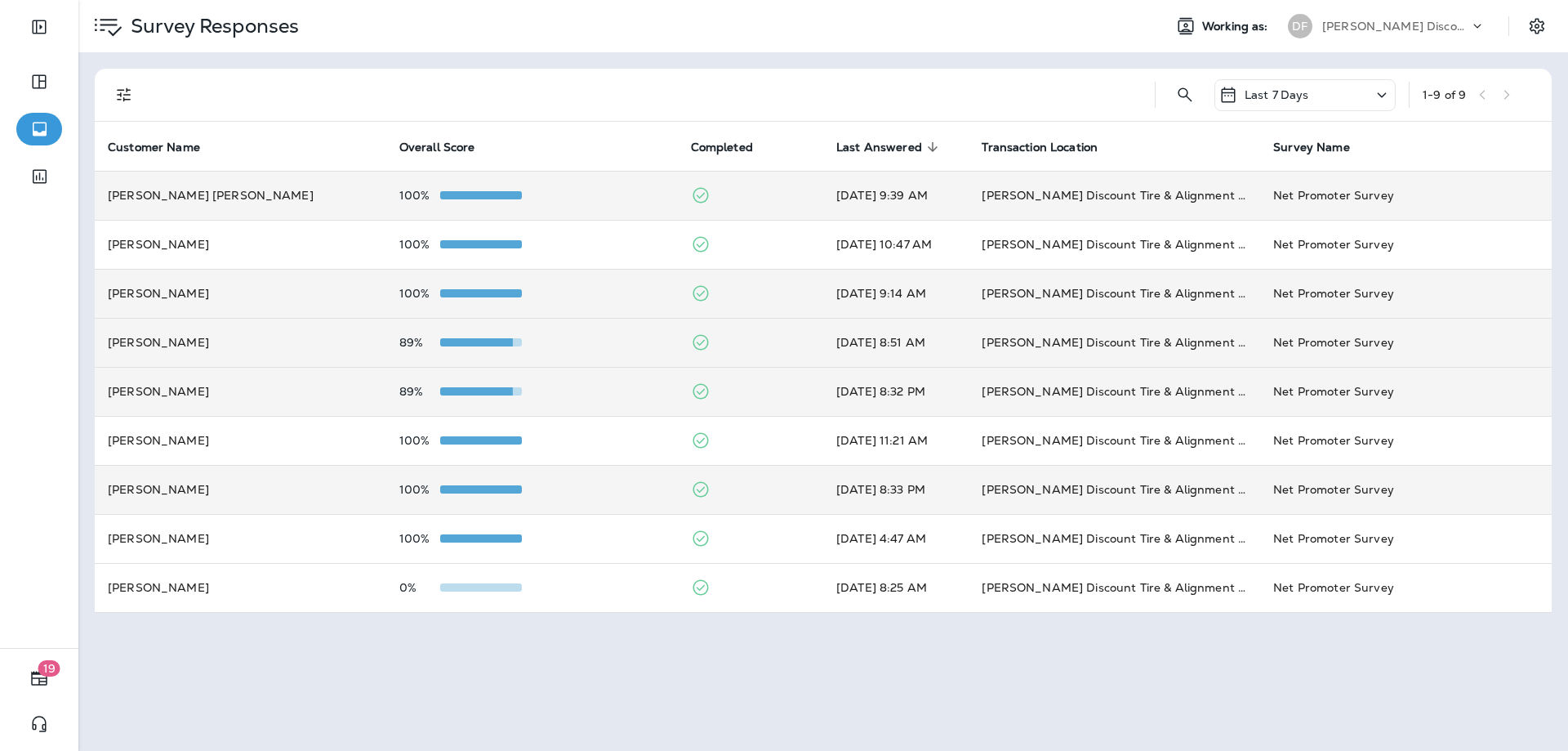
click at [414, 209] on td "100%" at bounding box center [532, 195] width 291 height 49
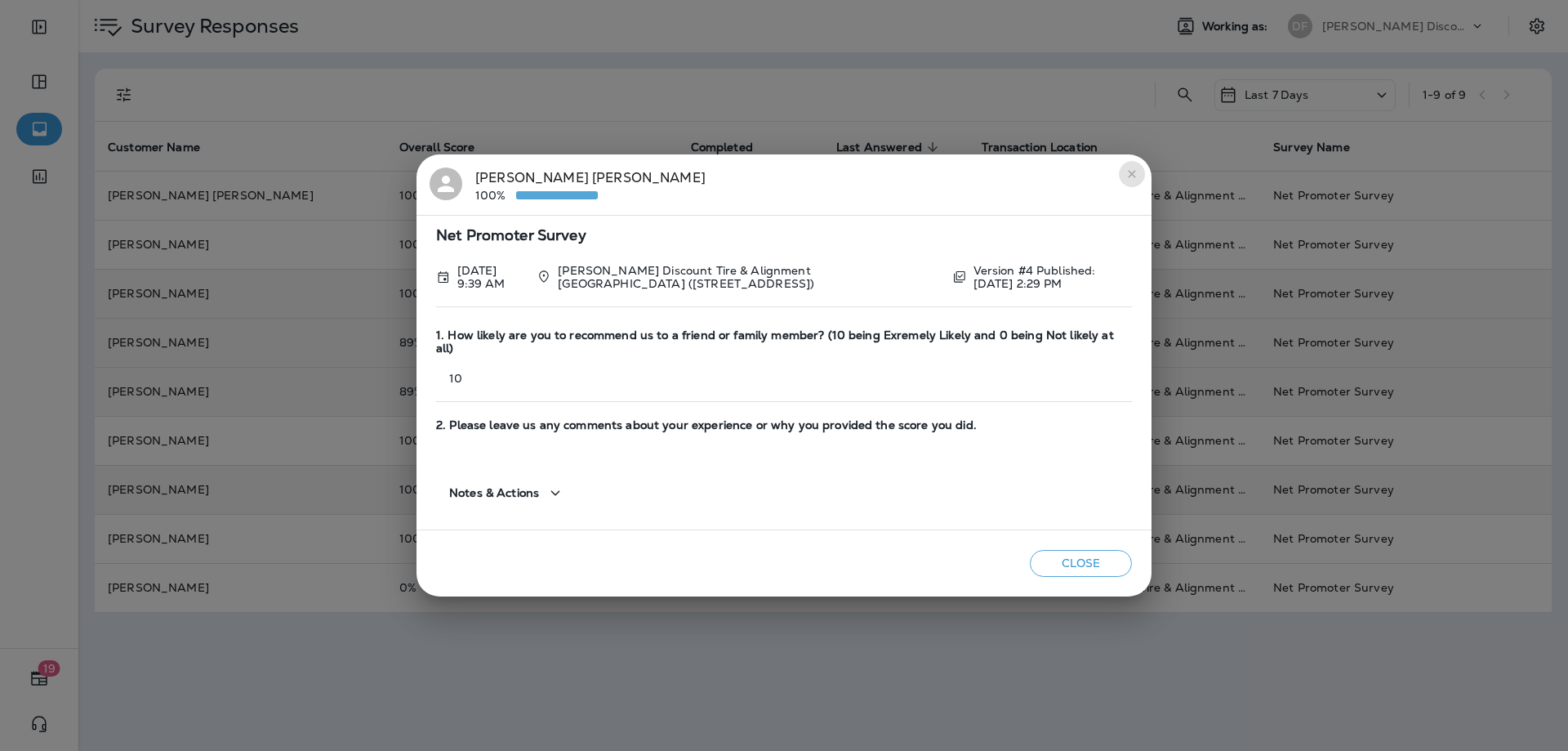
click at [1129, 180] on icon "close" at bounding box center [1132, 174] width 13 height 13
